Goal: Transaction & Acquisition: Purchase product/service

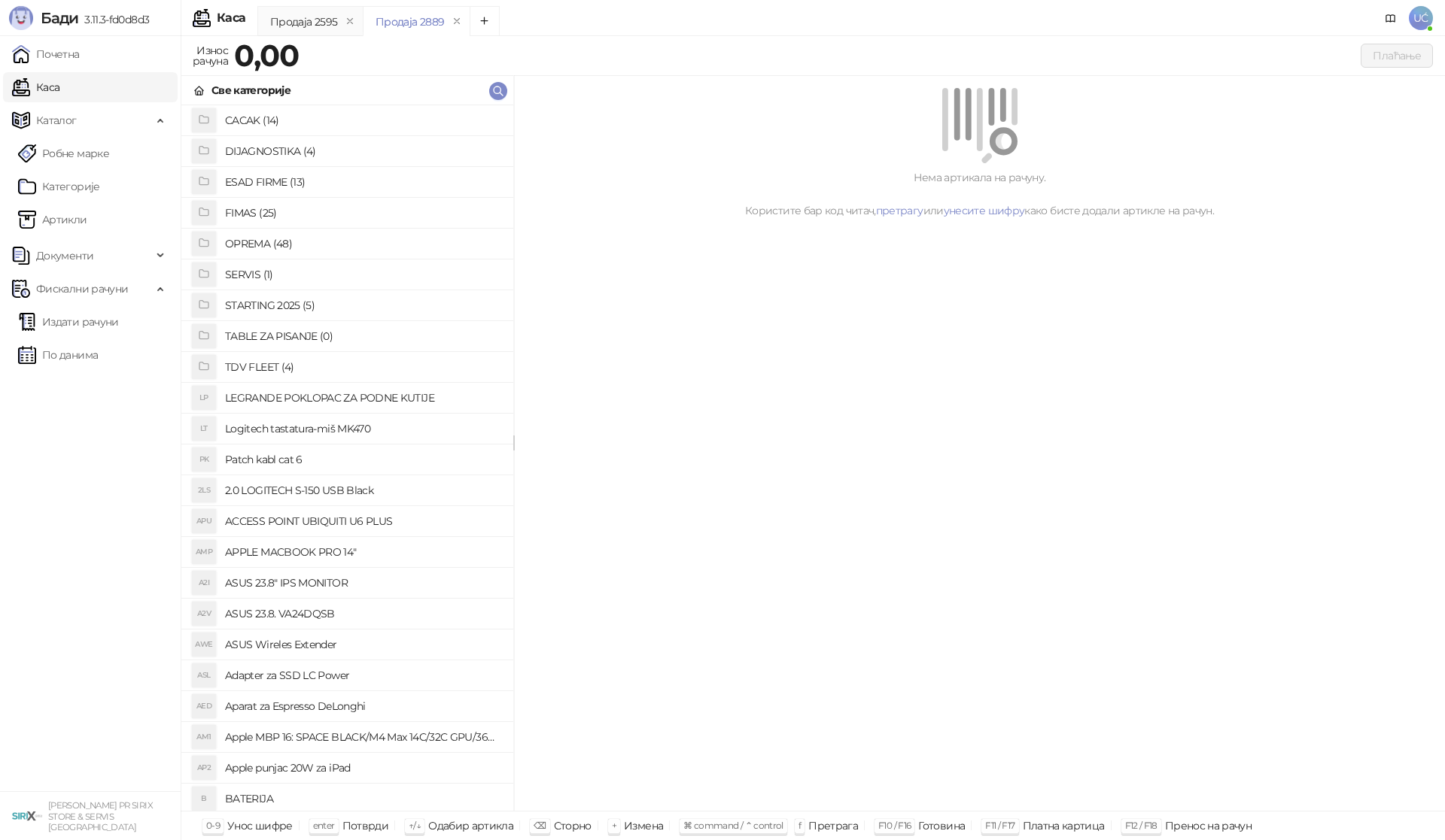
click at [272, 241] on h4 "OPREMA (48)" at bounding box center [363, 244] width 276 height 24
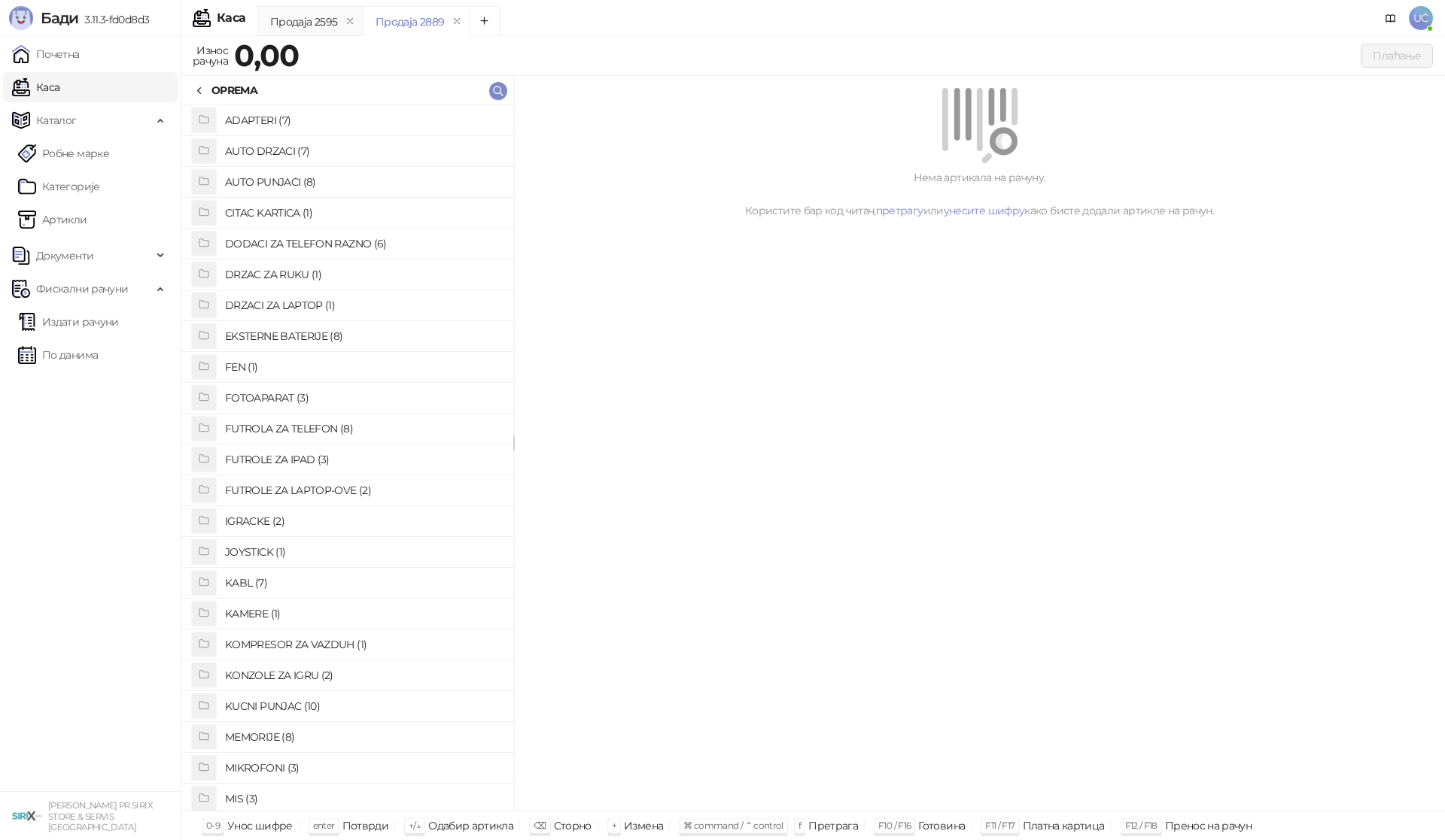
click at [258, 592] on h4 "KABL (7)" at bounding box center [363, 583] width 276 height 24
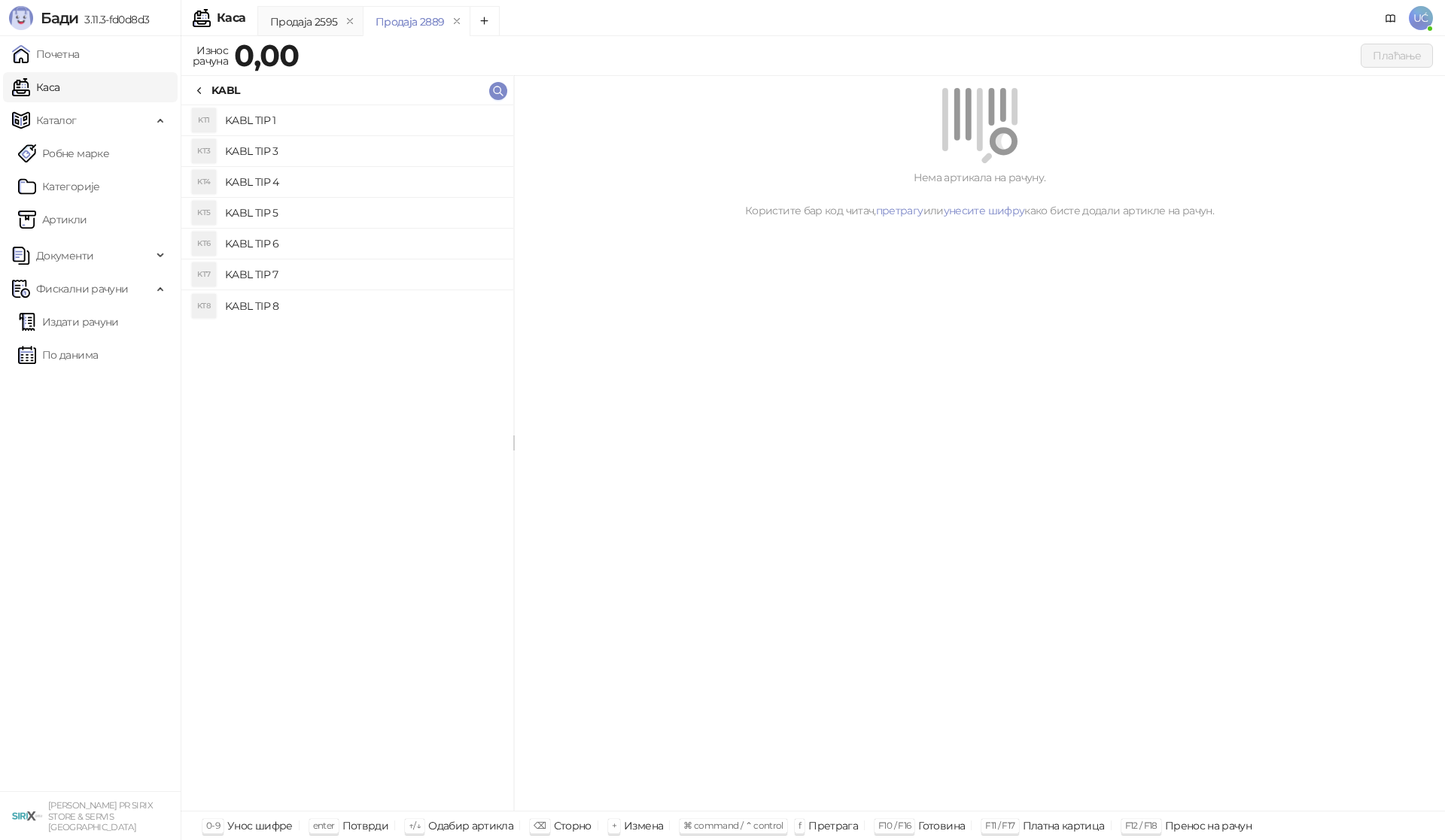
click at [279, 124] on h4 "KABL TIP 1" at bounding box center [363, 121] width 276 height 24
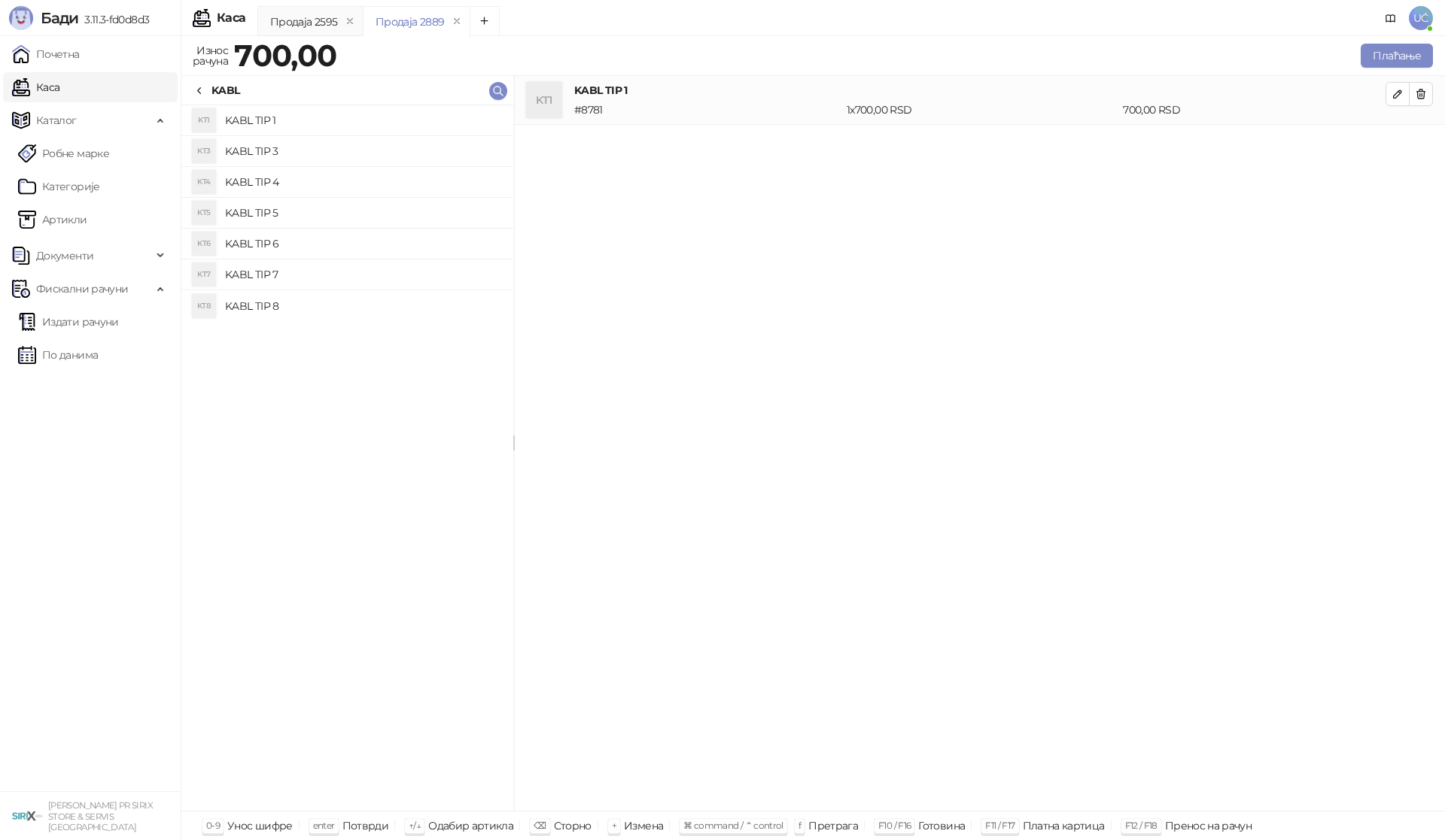
click at [279, 124] on h4 "KABL TIP 1" at bounding box center [363, 121] width 276 height 24
click at [1378, 56] on button "Плаћање" at bounding box center [1396, 55] width 72 height 24
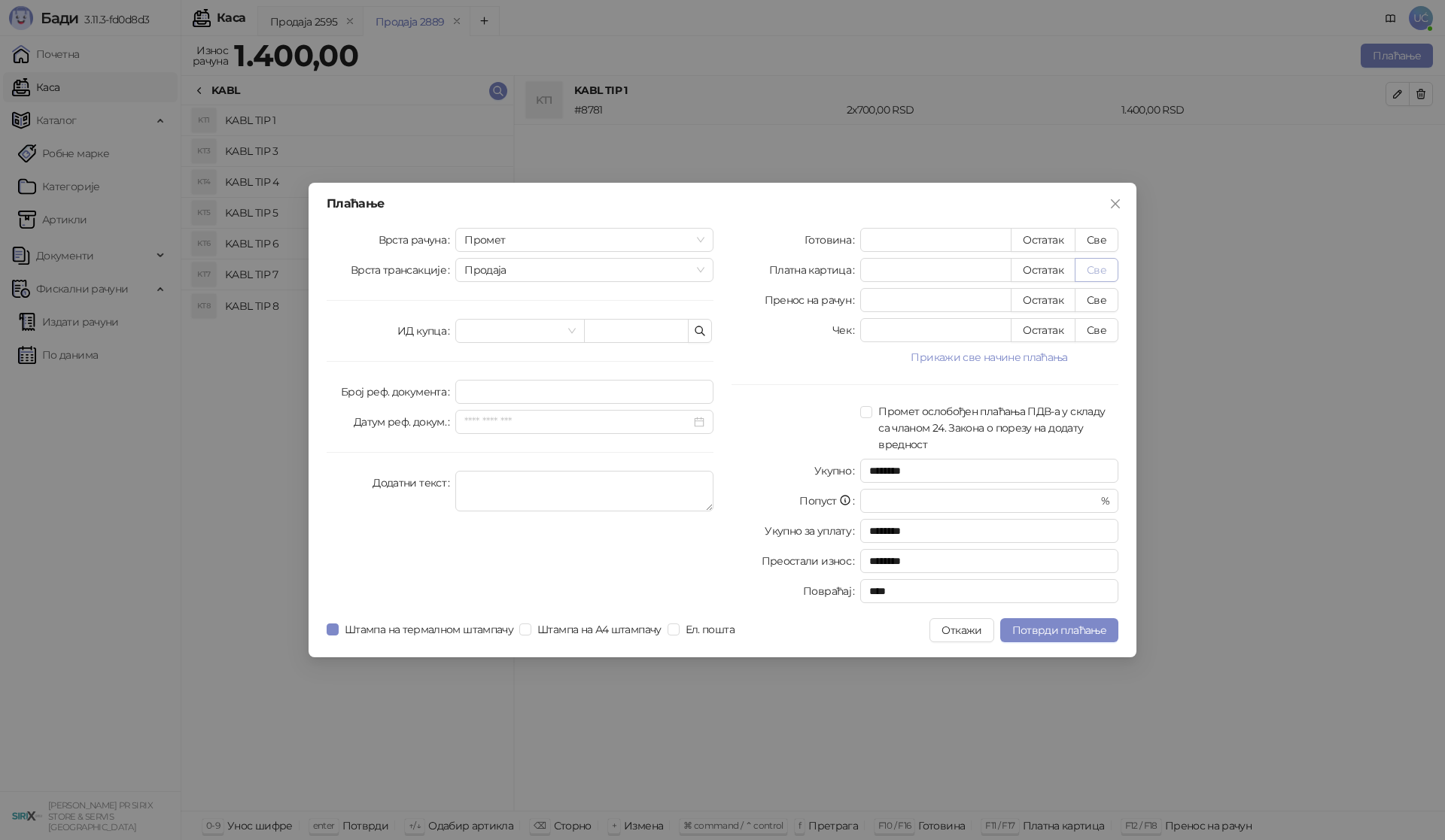
drag, startPoint x: 1089, startPoint y: 245, endPoint x: 1095, endPoint y: 264, distance: 19.9
click at [1089, 244] on button "Све" at bounding box center [1096, 240] width 43 height 24
type input "****"
click at [1092, 621] on button "Потврди плаћање" at bounding box center [1059, 630] width 118 height 24
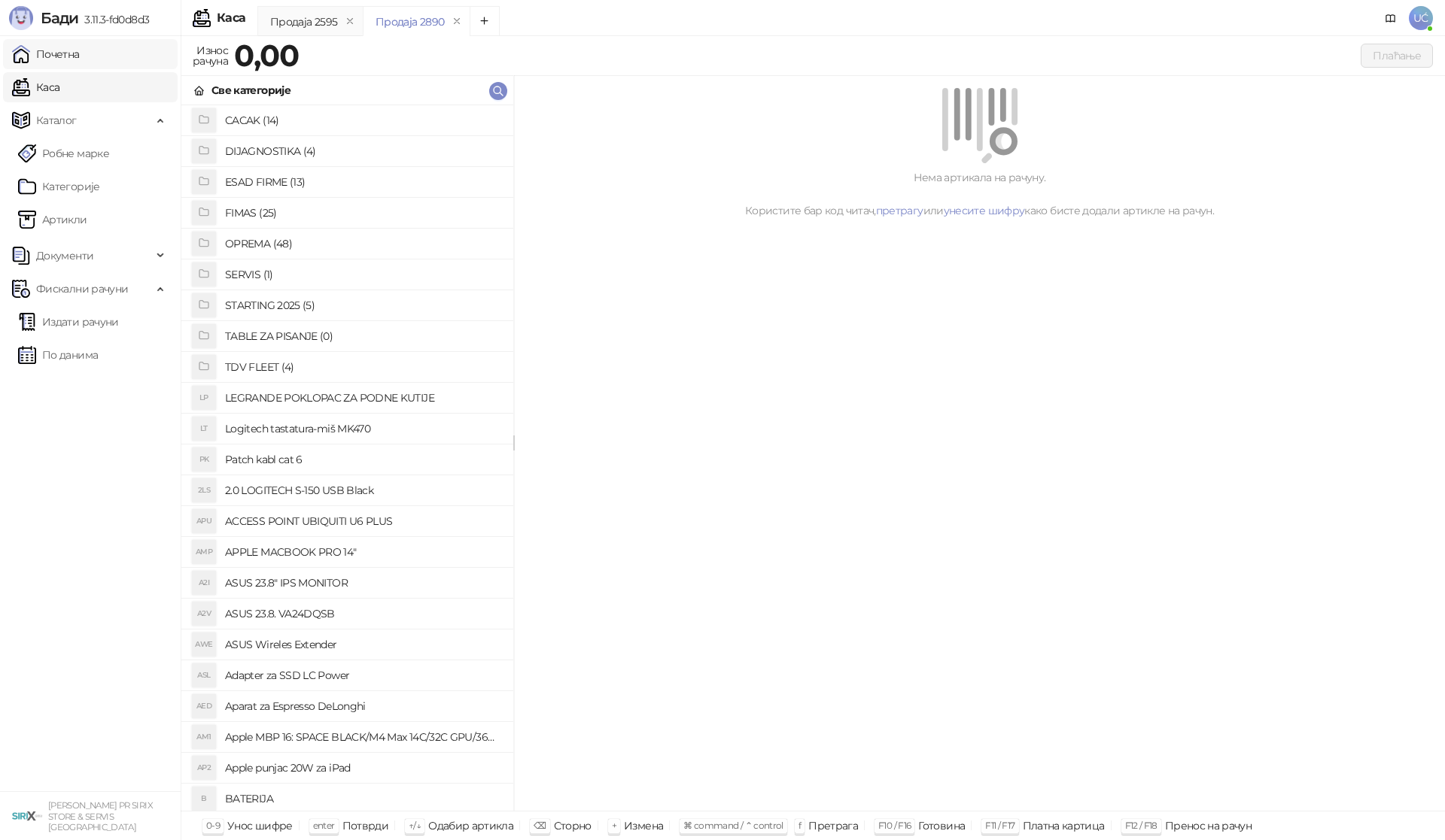
click at [80, 54] on link "Почетна" at bounding box center [46, 54] width 68 height 30
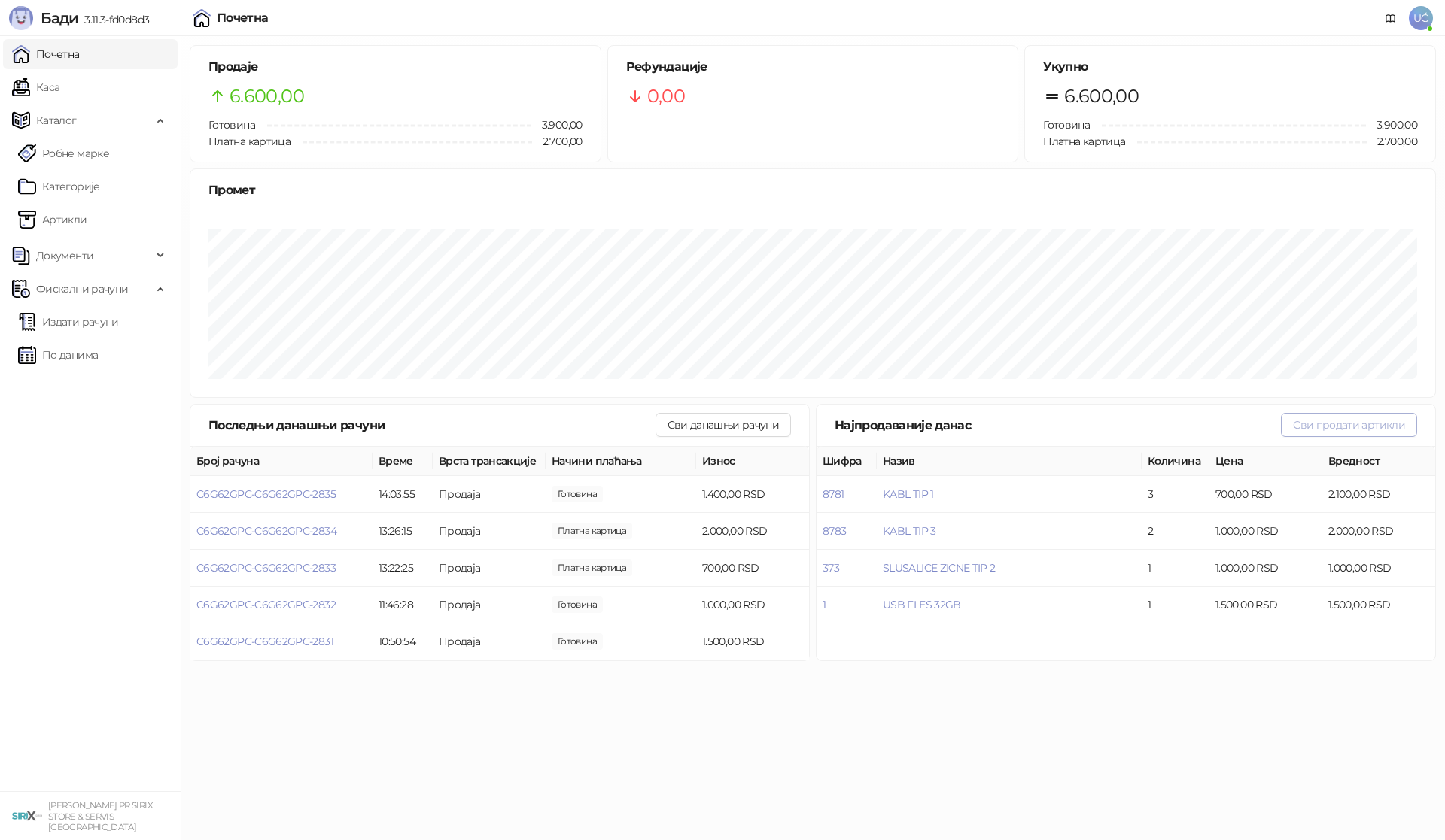
click at [1401, 418] on button "Сви продати артикли" at bounding box center [1349, 425] width 136 height 24
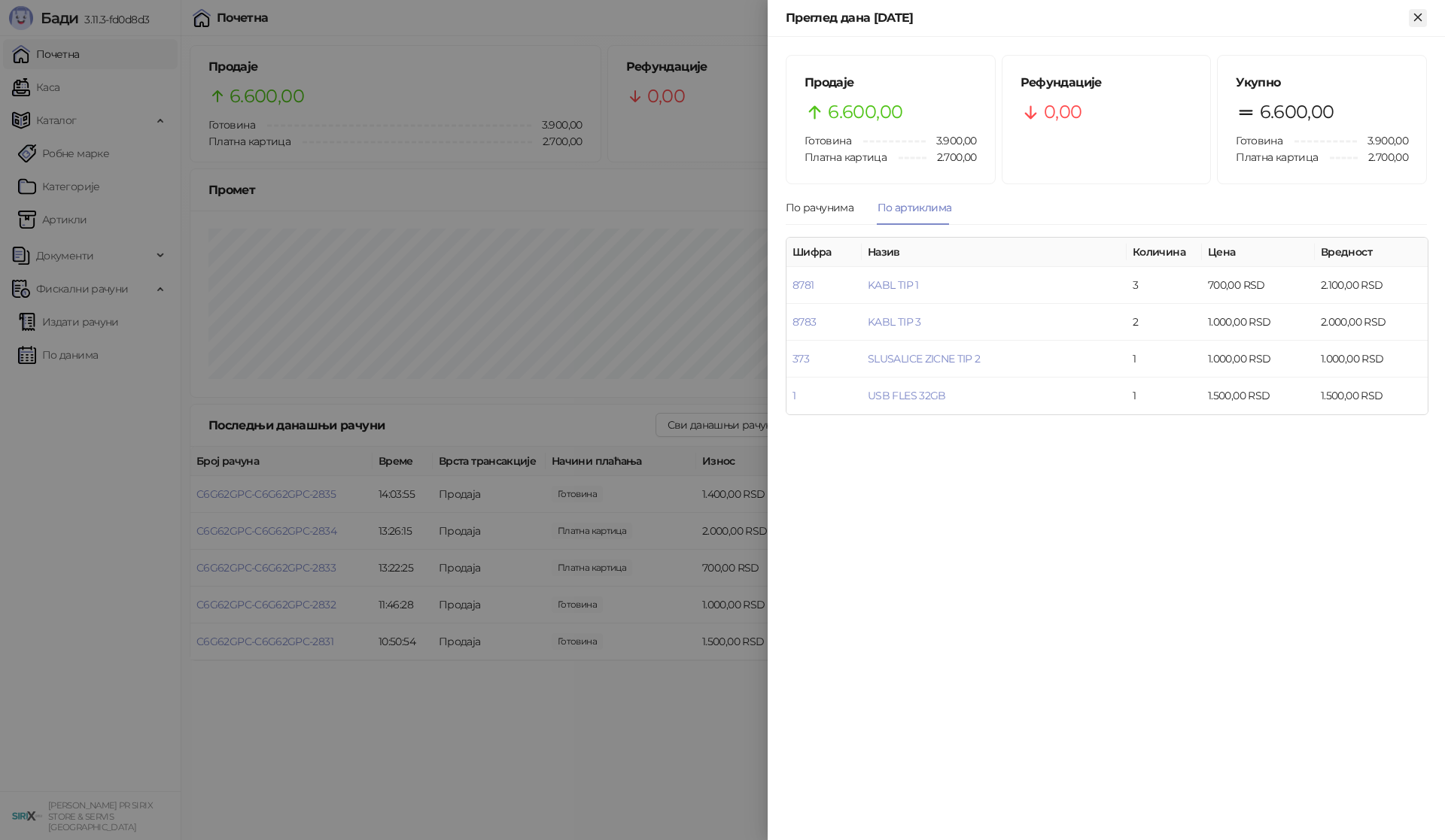
click at [1417, 19] on icon "Close" at bounding box center [1417, 17] width 14 height 14
